Goal: Find specific page/section: Find specific page/section

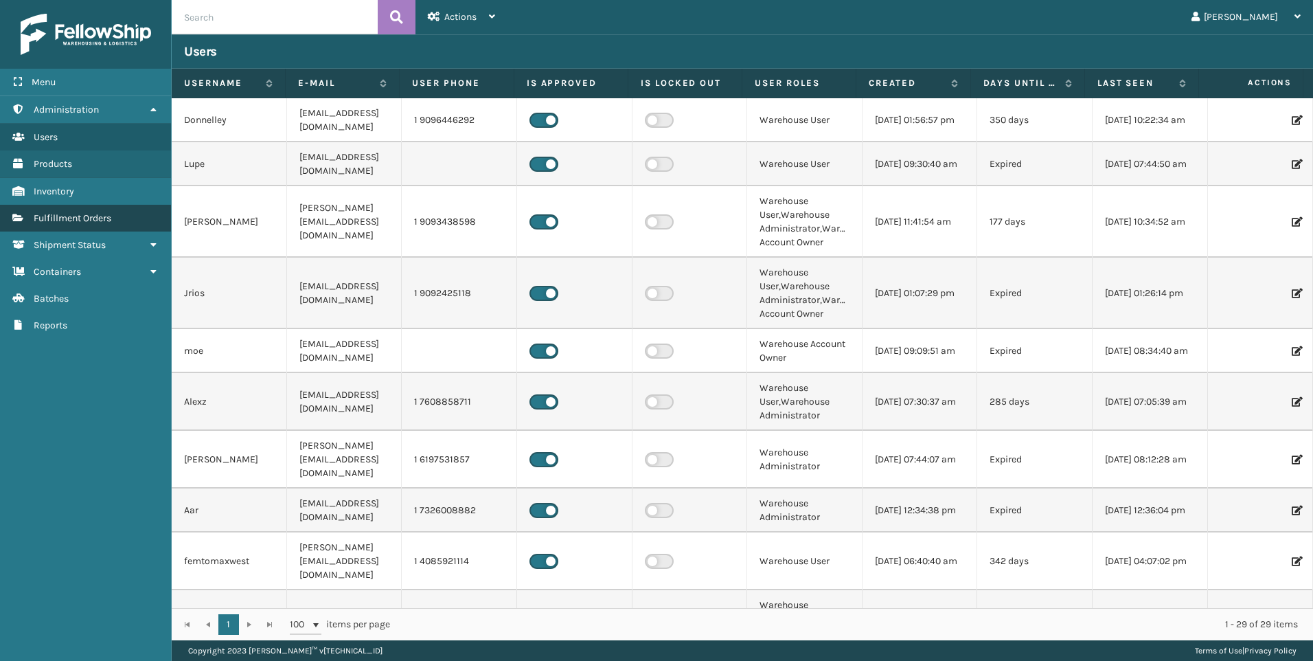
click at [79, 211] on link "Fulfillment Orders" at bounding box center [85, 218] width 171 height 27
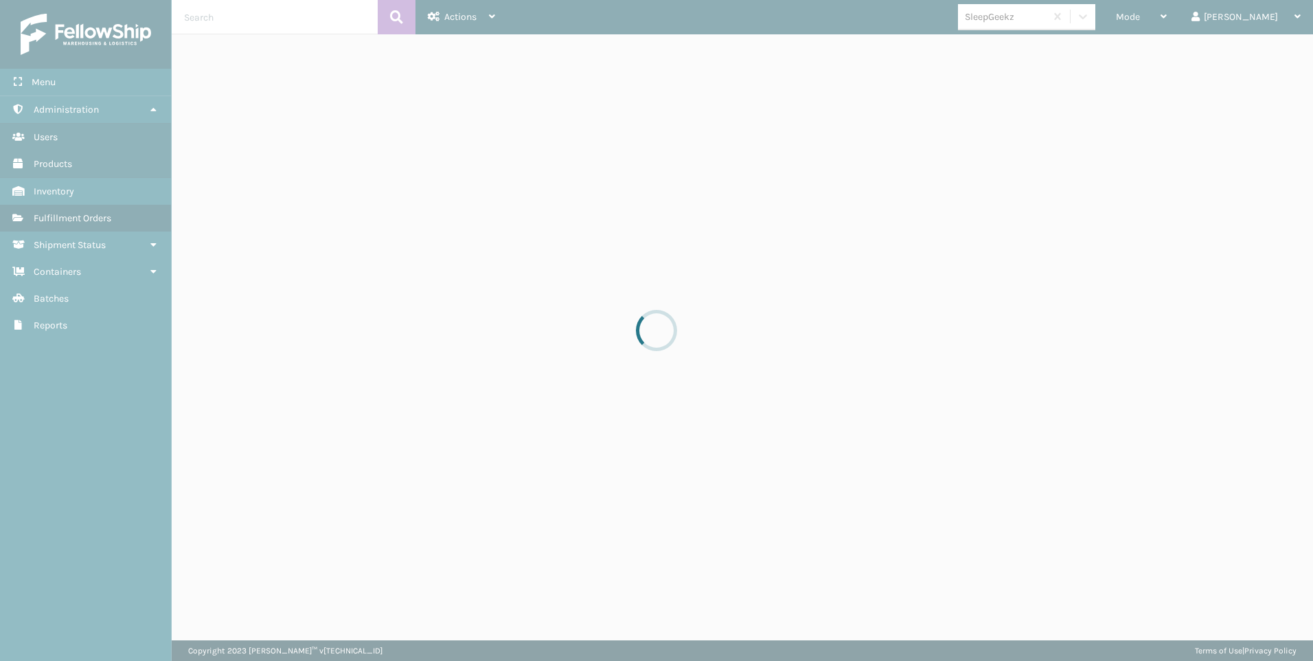
click at [1160, 24] on div at bounding box center [656, 330] width 1313 height 661
click at [1118, 18] on div at bounding box center [656, 330] width 1313 height 661
click at [1193, 15] on div at bounding box center [656, 330] width 1313 height 661
click at [1193, 16] on div at bounding box center [656, 330] width 1313 height 661
click at [1192, 16] on div at bounding box center [656, 330] width 1313 height 661
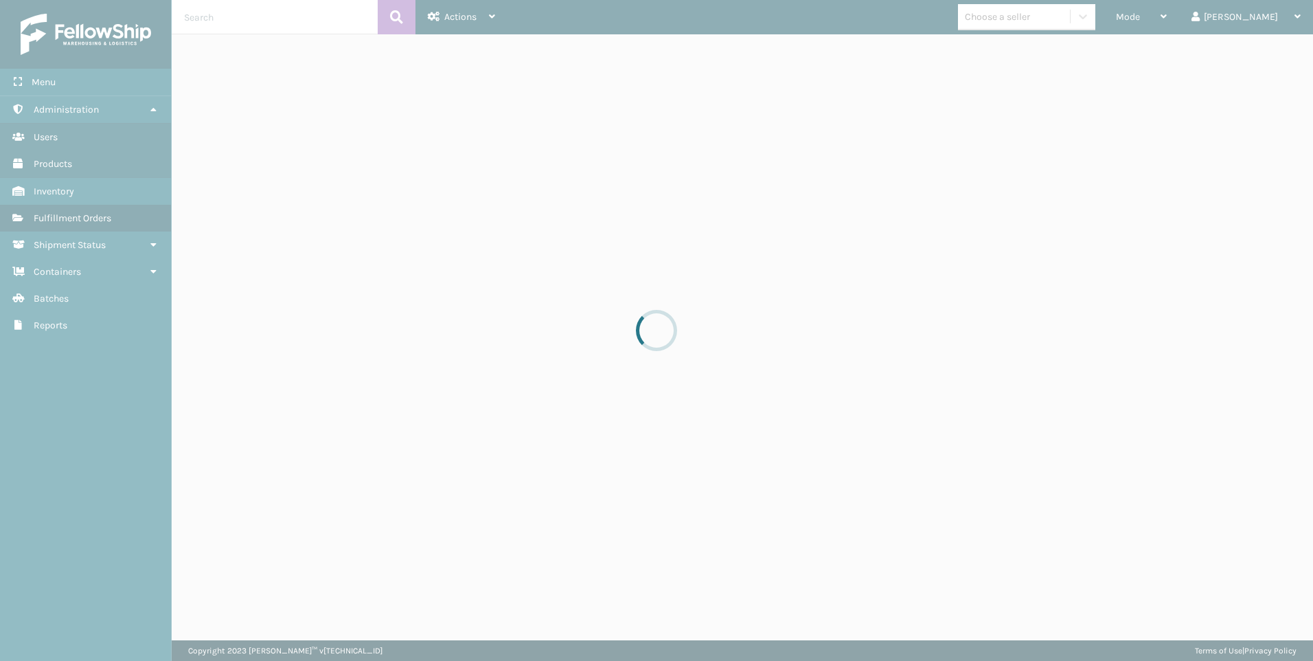
click at [1192, 16] on div at bounding box center [656, 330] width 1313 height 661
click at [449, 244] on div at bounding box center [656, 330] width 1313 height 661
click at [449, 238] on div at bounding box center [656, 330] width 1313 height 661
click at [445, 229] on div at bounding box center [656, 330] width 1313 height 661
